Goal: Find specific page/section

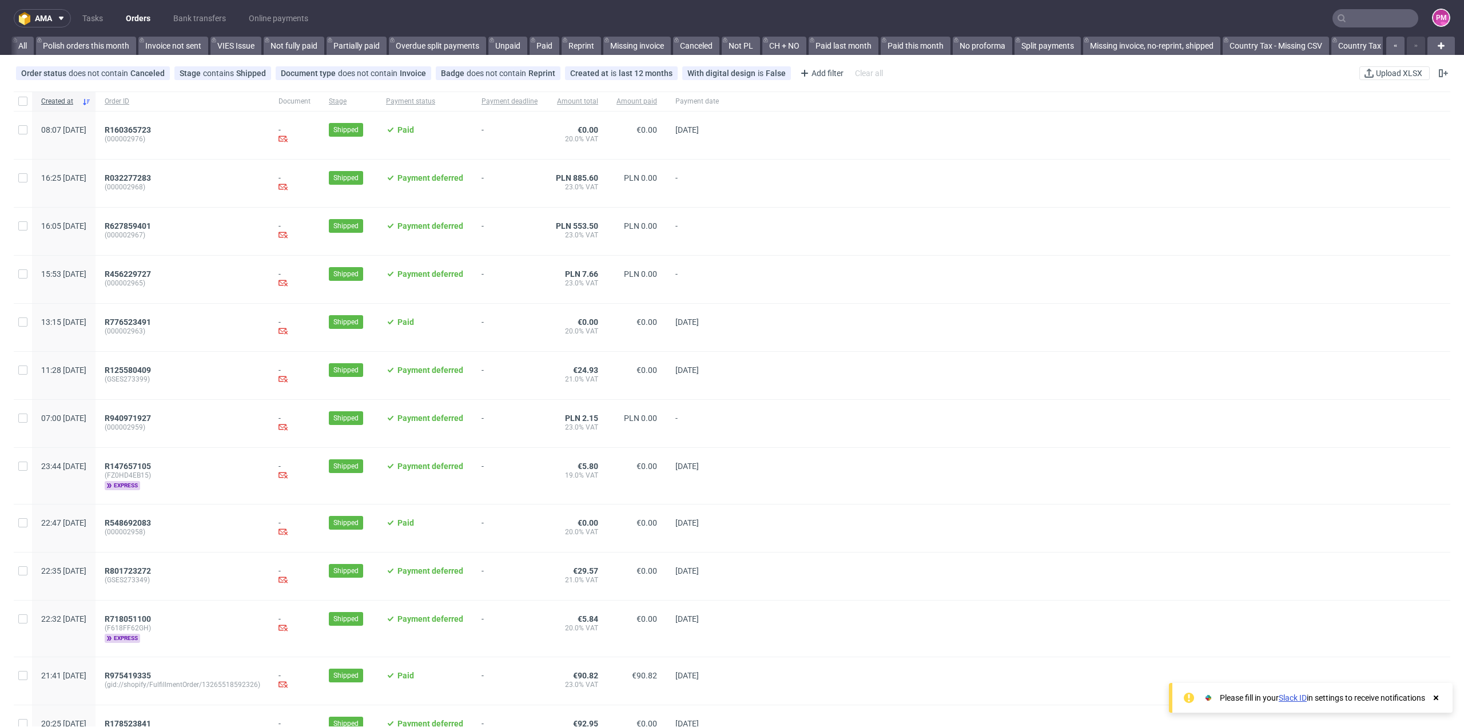
scroll to position [0, 1042]
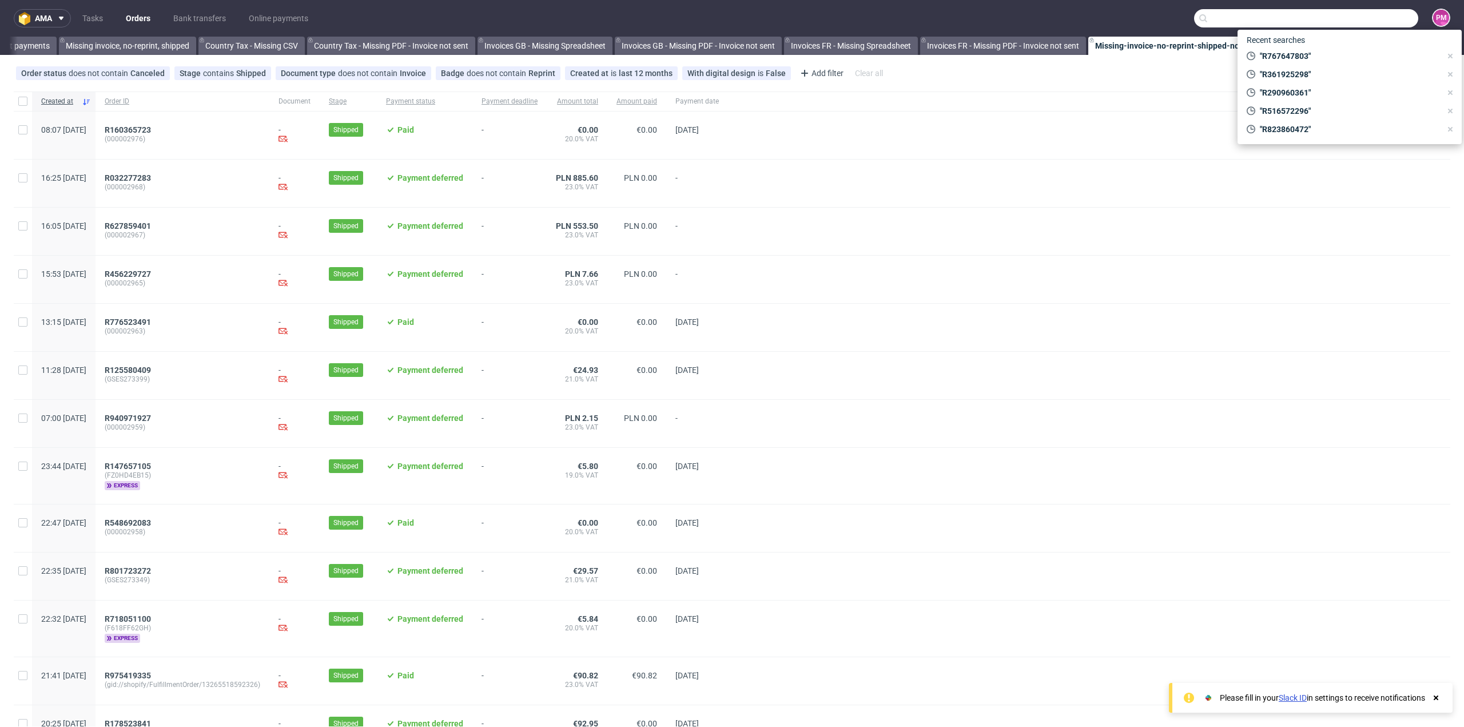
click at [1361, 19] on input "text" at bounding box center [1306, 18] width 224 height 18
paste input "R229993220"
type input "R229993220"
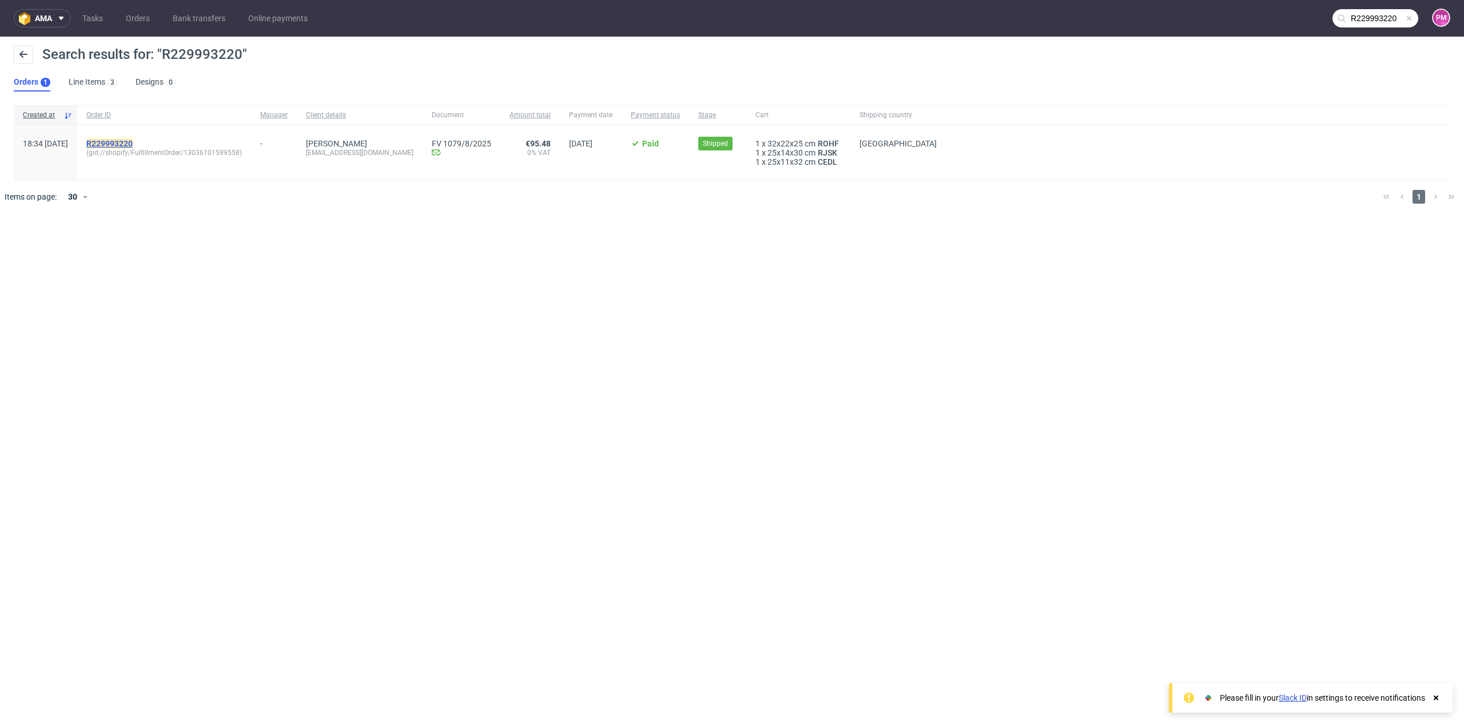
click at [133, 141] on mark "R229993220" at bounding box center [109, 143] width 46 height 9
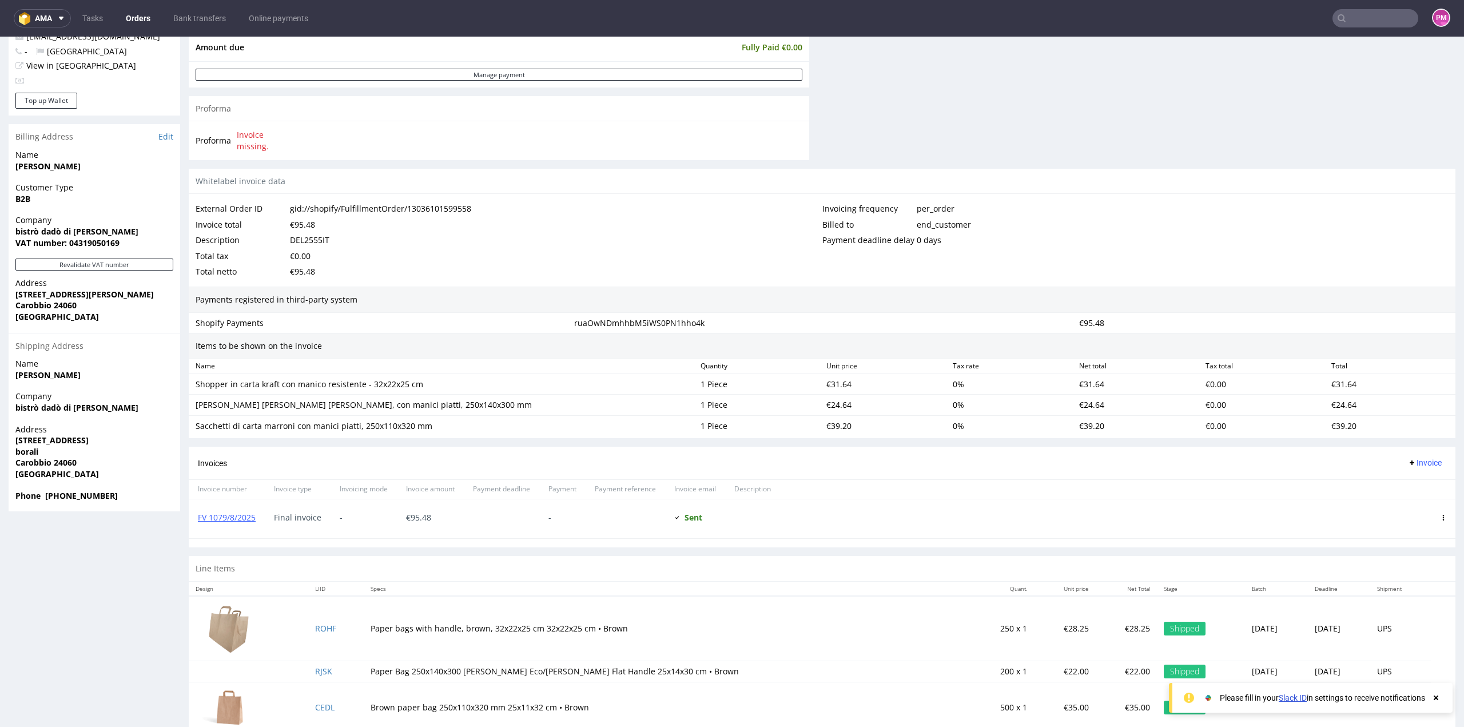
scroll to position [492, 0]
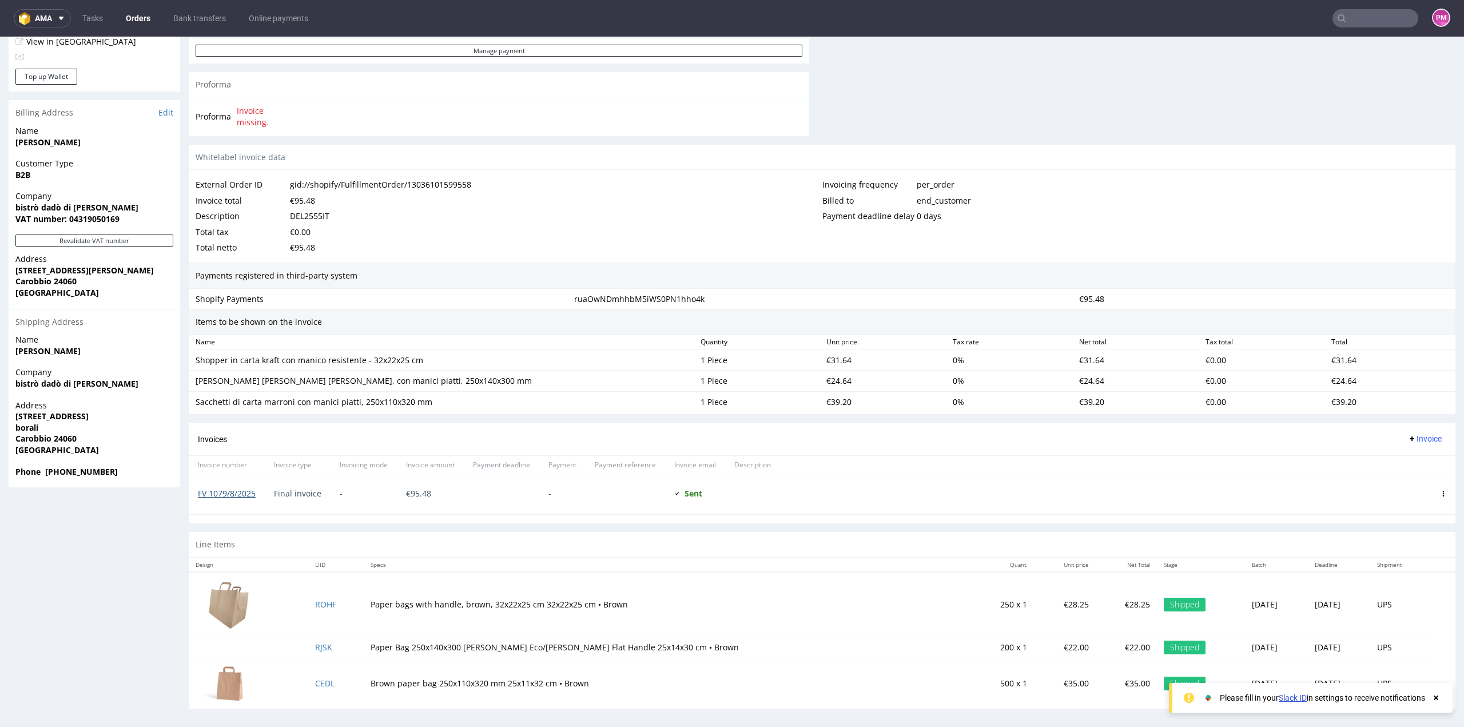
click at [242, 493] on link "FV 1079/8/2025" at bounding box center [227, 493] width 58 height 11
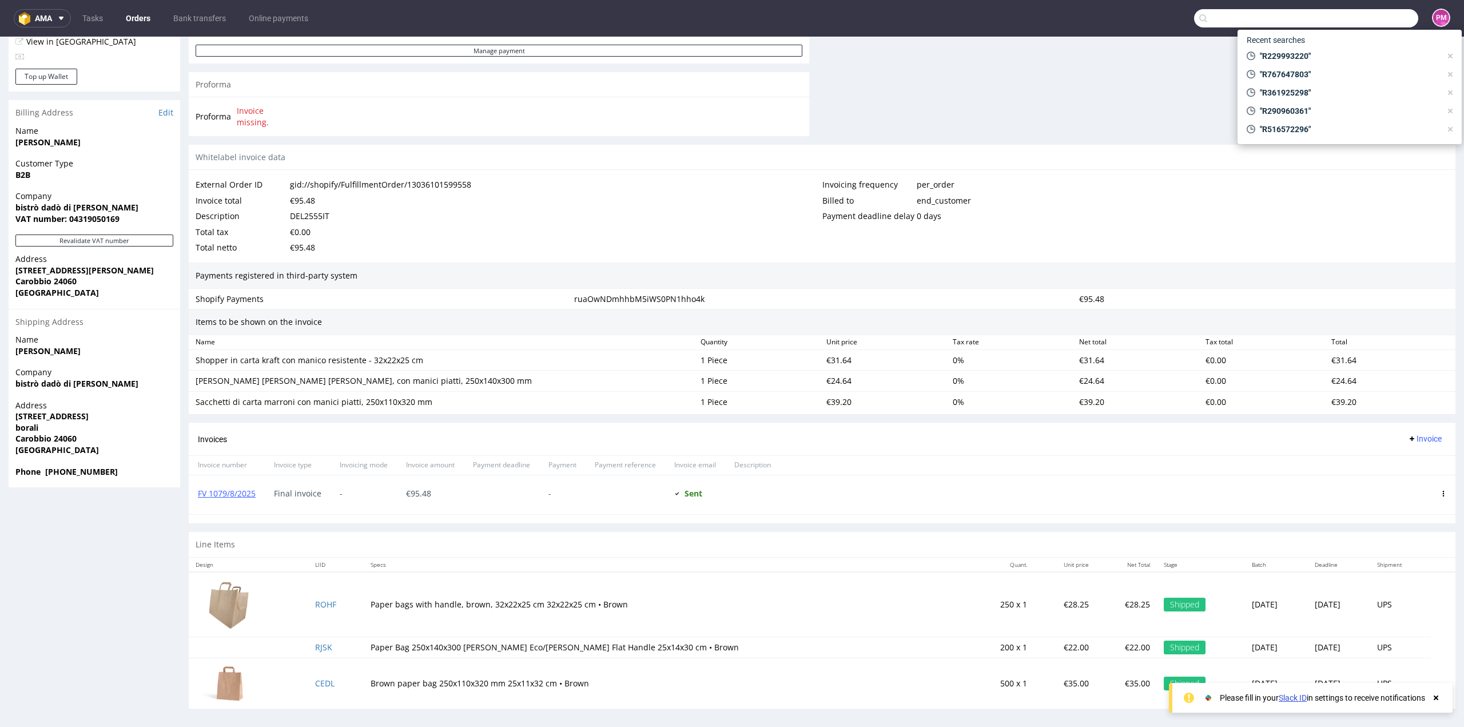
click at [1370, 17] on input "text" at bounding box center [1306, 18] width 224 height 18
type input "R769887412"
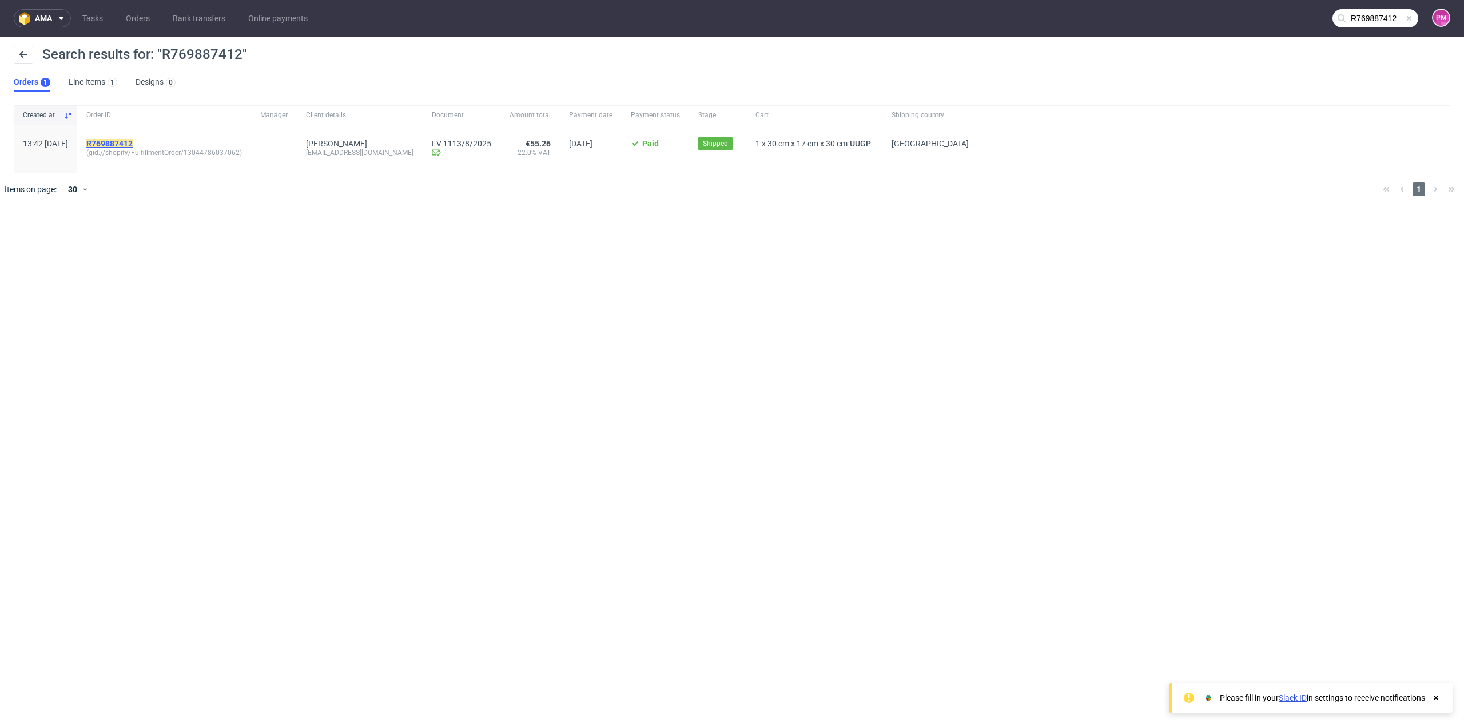
click at [133, 141] on mark "R769887412" at bounding box center [109, 143] width 46 height 9
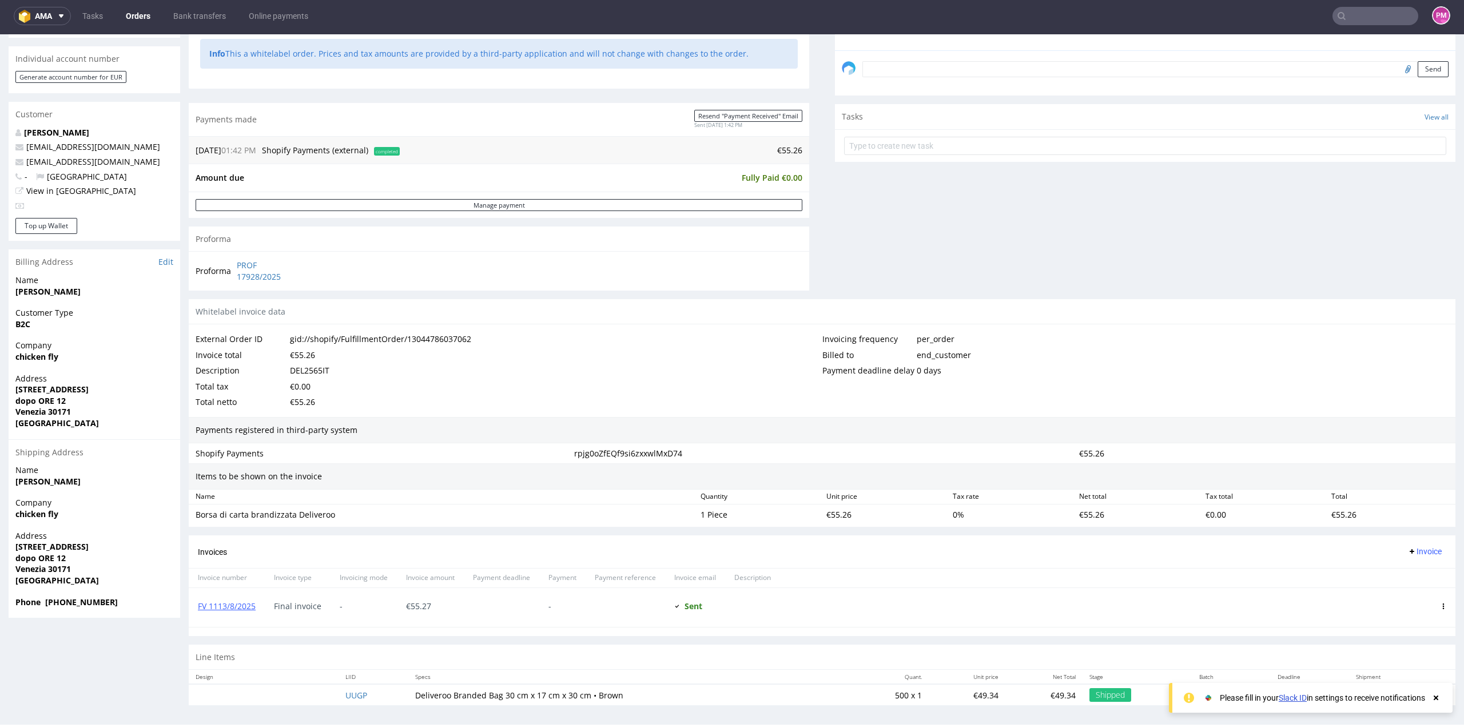
scroll to position [3, 0]
click at [230, 602] on link "FV 1113/8/2025" at bounding box center [227, 605] width 58 height 11
click at [240, 602] on link "FV 1113/8/2025" at bounding box center [227, 605] width 58 height 11
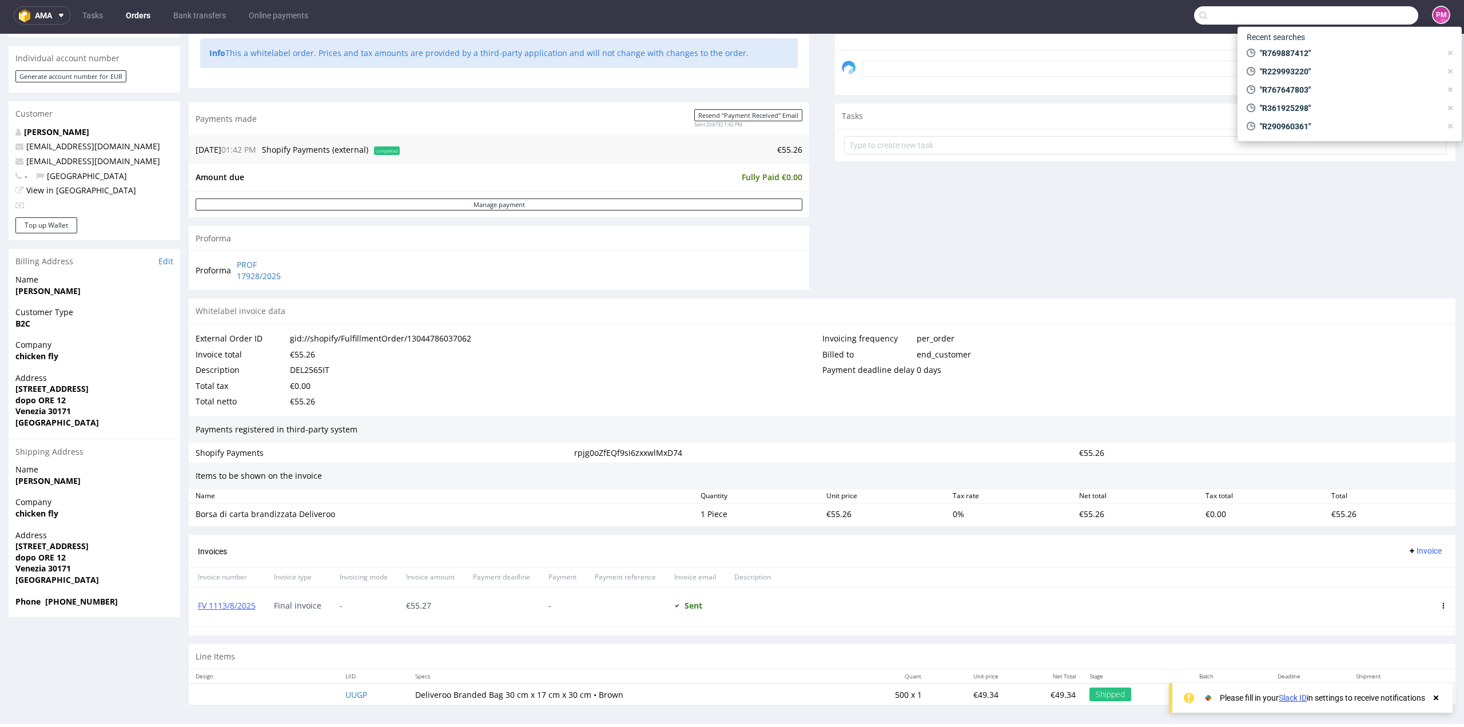
click at [1352, 15] on input "text" at bounding box center [1306, 15] width 224 height 18
type input "R420815123"
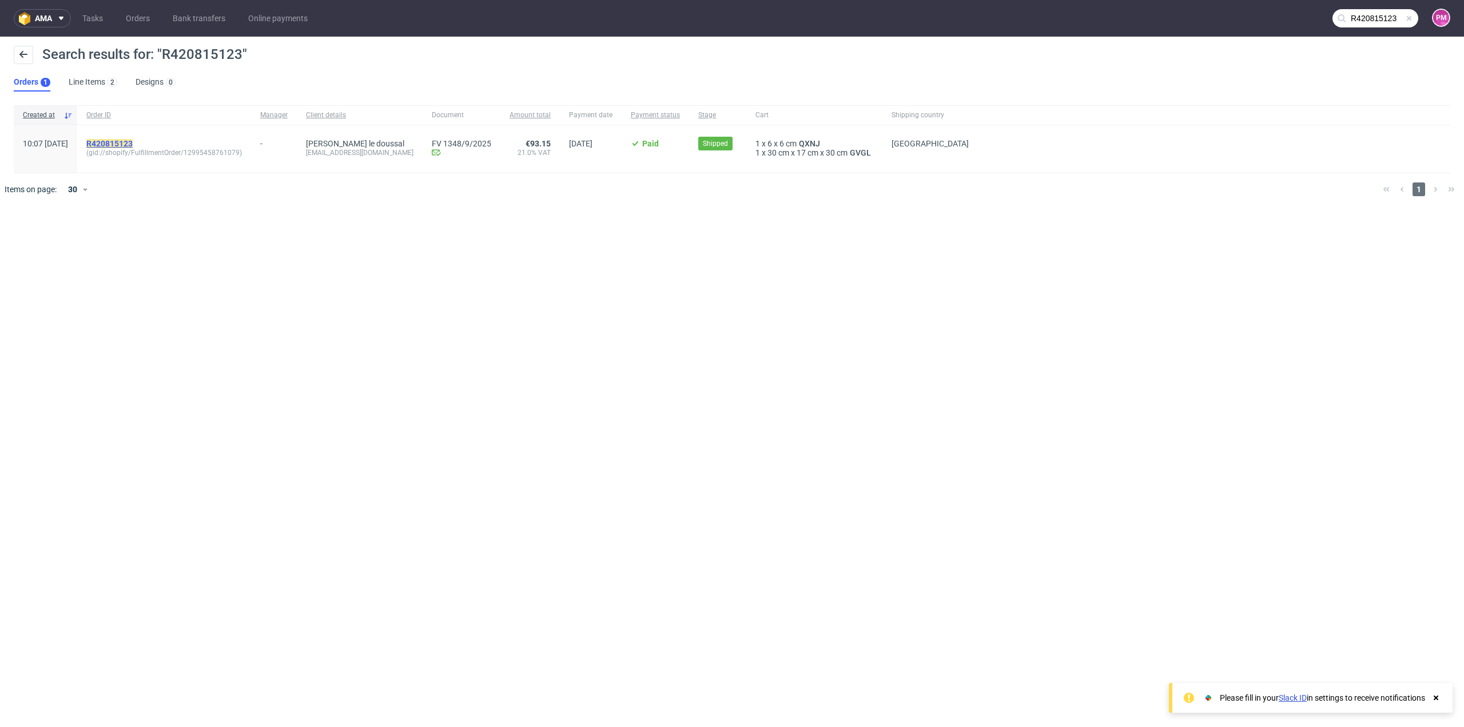
click at [133, 141] on mark "R420815123" at bounding box center [109, 143] width 46 height 9
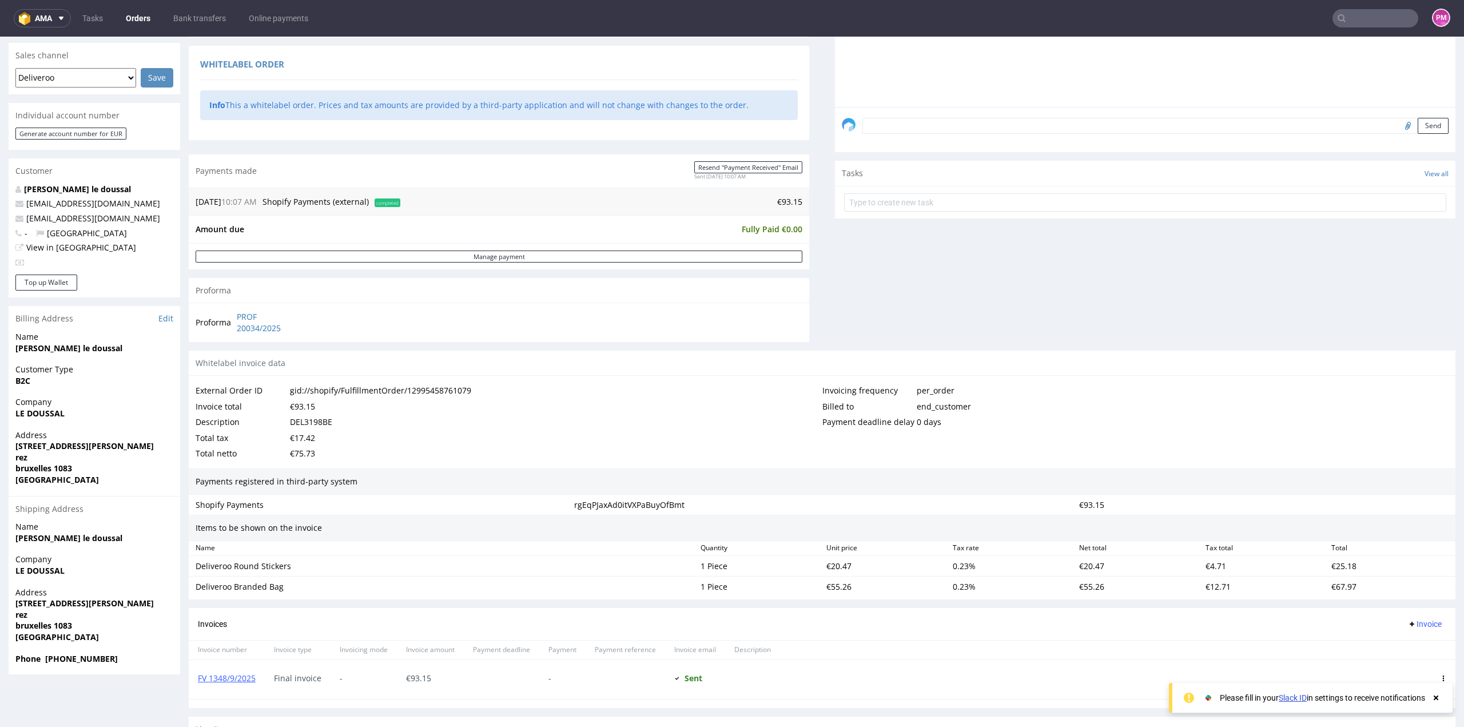
scroll to position [343, 0]
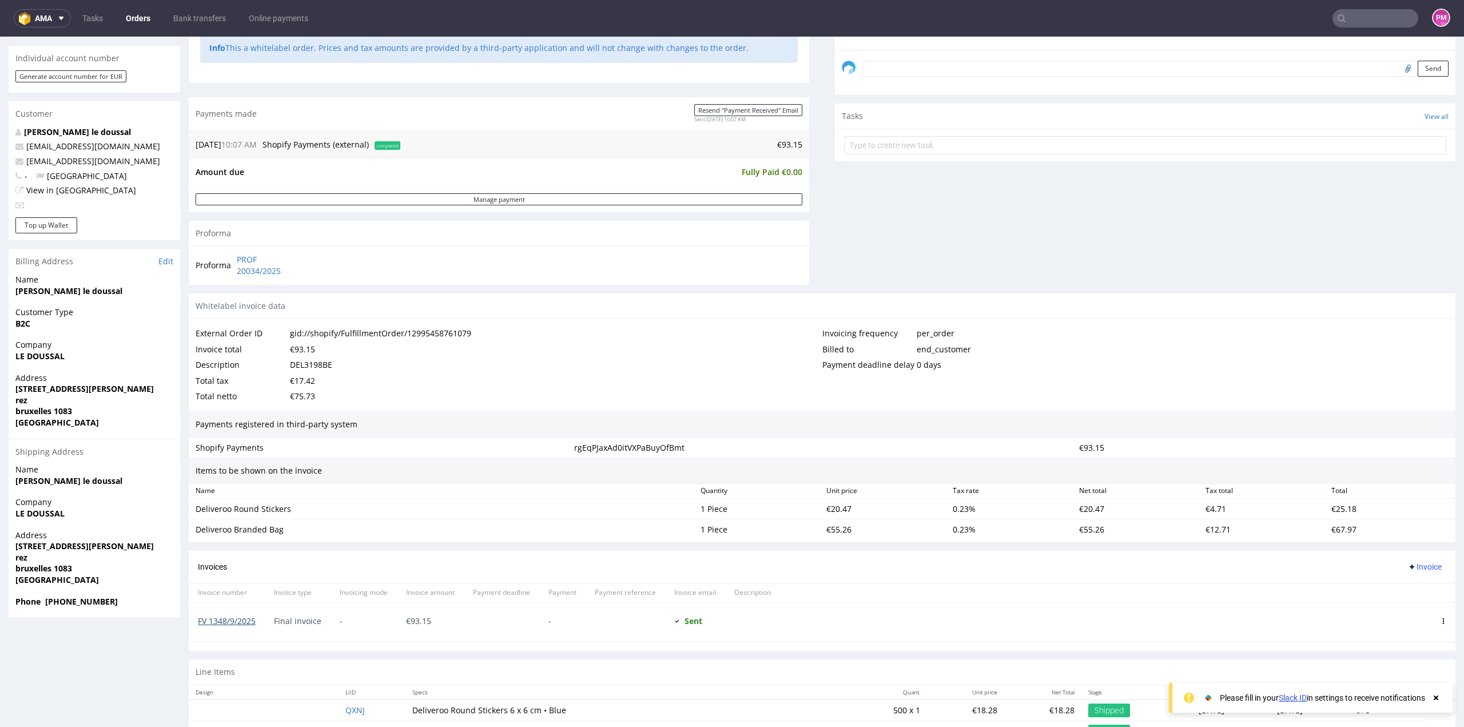
click at [234, 620] on link "FV 1348/9/2025" at bounding box center [227, 620] width 58 height 11
